Goal: Find specific page/section

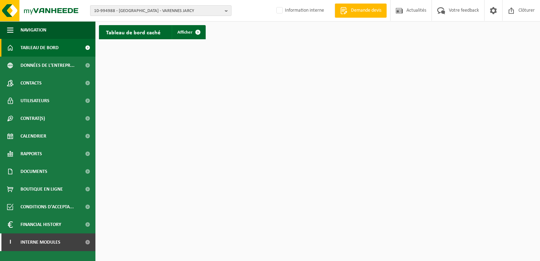
click at [150, 8] on span "10-994988 - URBASYS - VARENNES JARCY" at bounding box center [158, 11] width 128 height 11
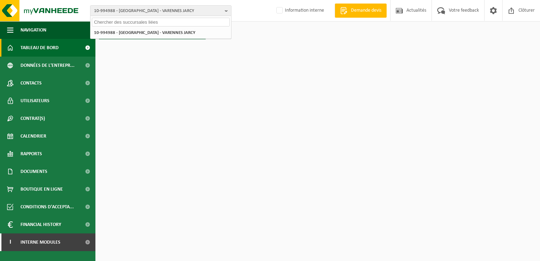
click at [117, 21] on input "text" at bounding box center [161, 22] width 138 height 9
paste input "10-763864"
type input "10-763864"
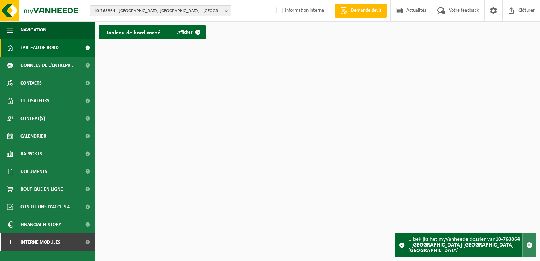
click at [530, 245] on span "button" at bounding box center [530, 245] width 6 height 6
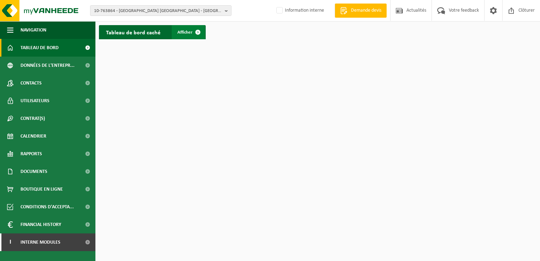
click at [191, 30] on span at bounding box center [198, 32] width 14 height 14
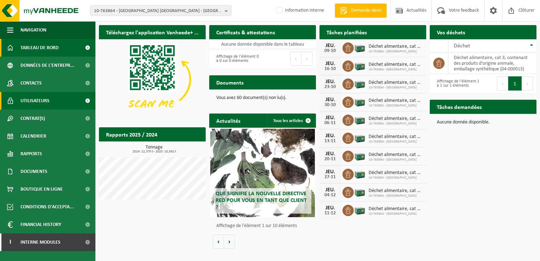
click at [37, 101] on span "Utilisateurs" at bounding box center [35, 101] width 29 height 18
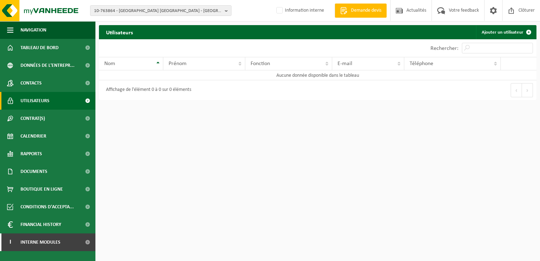
click at [86, 98] on span at bounding box center [88, 101] width 16 height 18
click at [86, 80] on span at bounding box center [88, 83] width 16 height 18
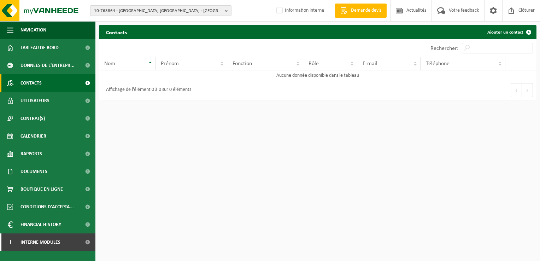
click at [135, 8] on span "10-763864 - [GEOGRAPHIC_DATA] [GEOGRAPHIC_DATA] - [GEOGRAPHIC_DATA]" at bounding box center [158, 11] width 128 height 11
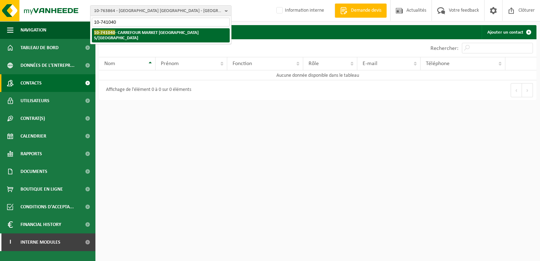
type input "10-741040"
click at [135, 37] on li "10-741040 - CARREFOUR MARKET BOULOGNE S/M - LIANE - BOULOGNE SUR MER" at bounding box center [161, 35] width 138 height 14
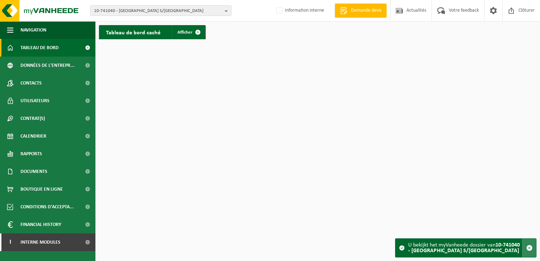
click at [530, 245] on span "button" at bounding box center [530, 248] width 6 height 6
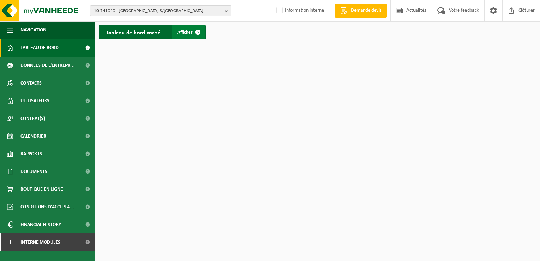
click at [190, 30] on span "Afficher" at bounding box center [185, 32] width 15 height 5
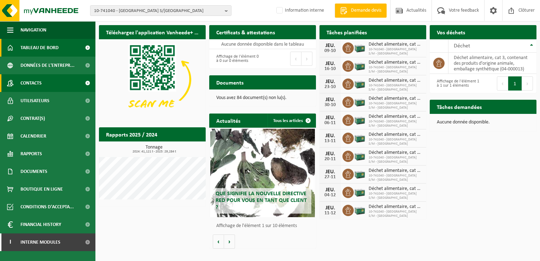
click at [39, 80] on span "Contacts" at bounding box center [31, 83] width 21 height 18
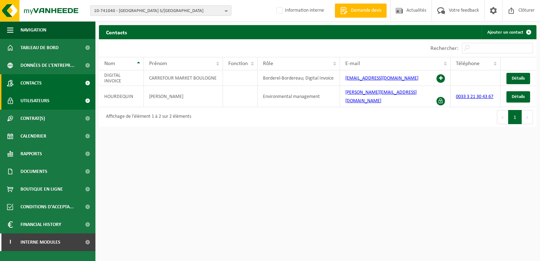
click at [37, 97] on span "Utilisateurs" at bounding box center [35, 101] width 29 height 18
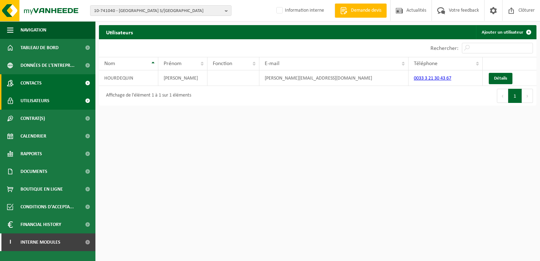
click at [40, 80] on span "Contacts" at bounding box center [31, 83] width 21 height 18
